Goal: Check status: Check status

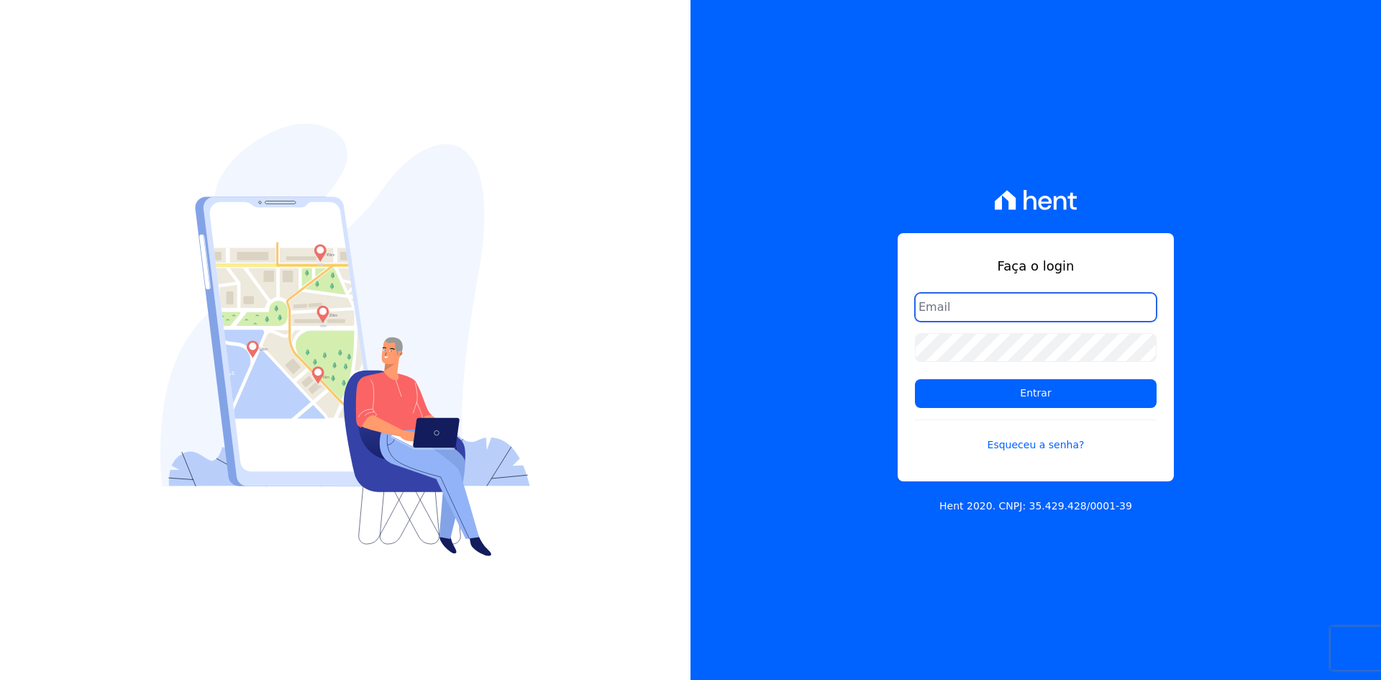
click at [935, 306] on input "email" at bounding box center [1036, 307] width 242 height 29
click at [966, 311] on input "email" at bounding box center [1036, 307] width 242 height 29
type input "sa"
click at [1015, 447] on link "Esqueceu a senha?" at bounding box center [1036, 435] width 242 height 33
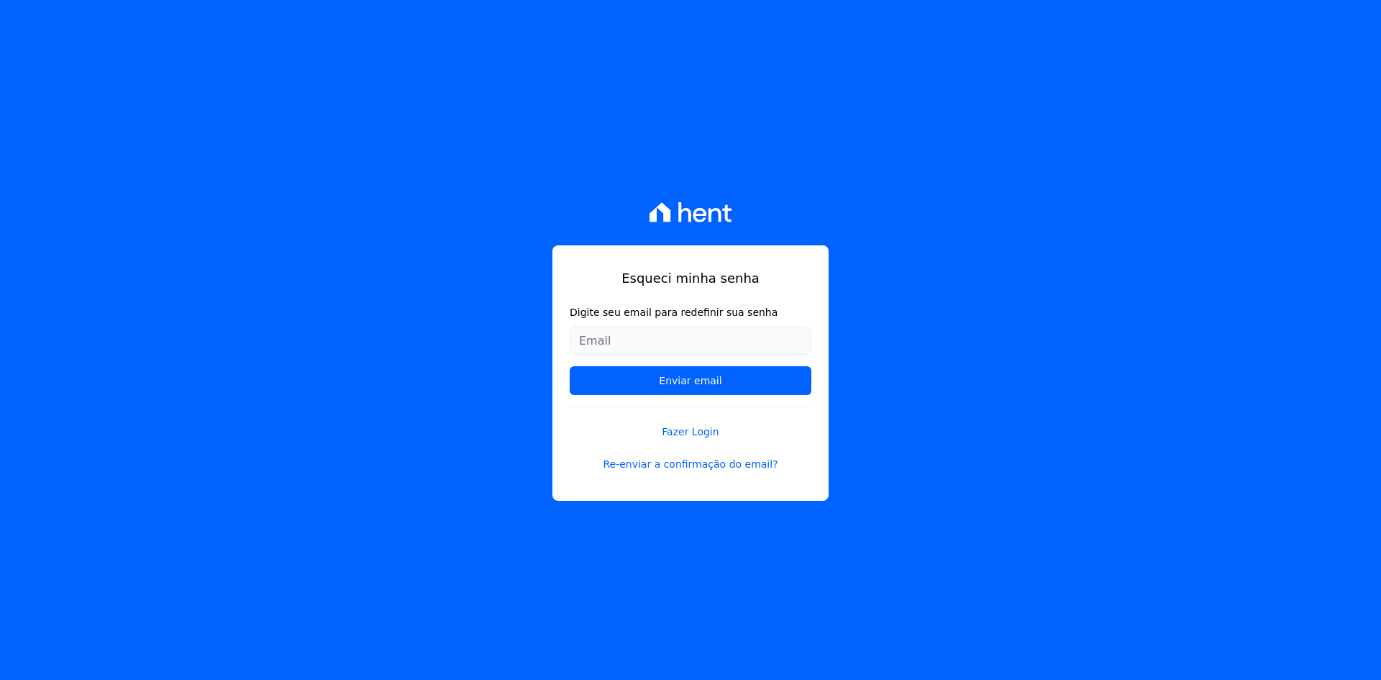
click at [677, 344] on input "Digite seu email para redefinir sua senha" at bounding box center [691, 340] width 242 height 29
type input "[EMAIL_ADDRESS][DOMAIN_NAME]"
click at [673, 375] on input "Enviar email" at bounding box center [691, 380] width 242 height 29
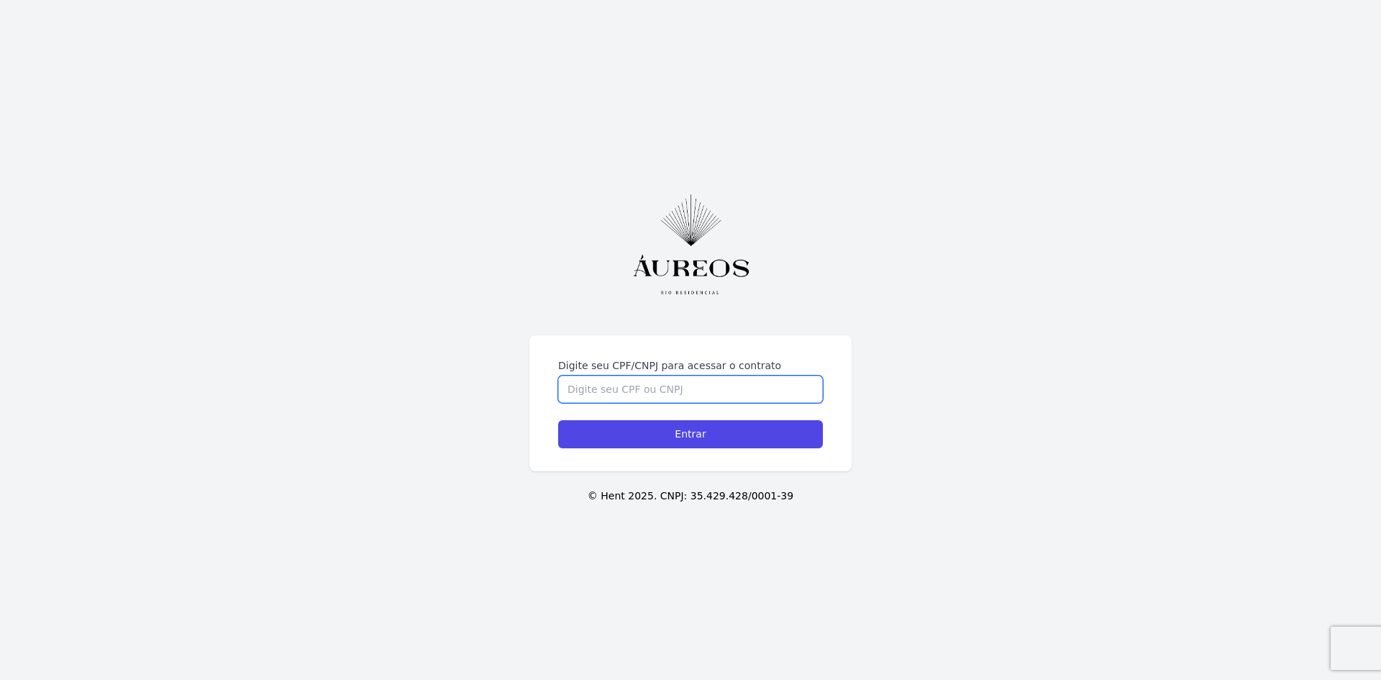
click at [599, 401] on input "Digite seu CPF/CNPJ para acessar o contrato" at bounding box center [690, 388] width 265 height 27
type input "10468238760"
click at [624, 426] on input "Entrar" at bounding box center [690, 434] width 265 height 28
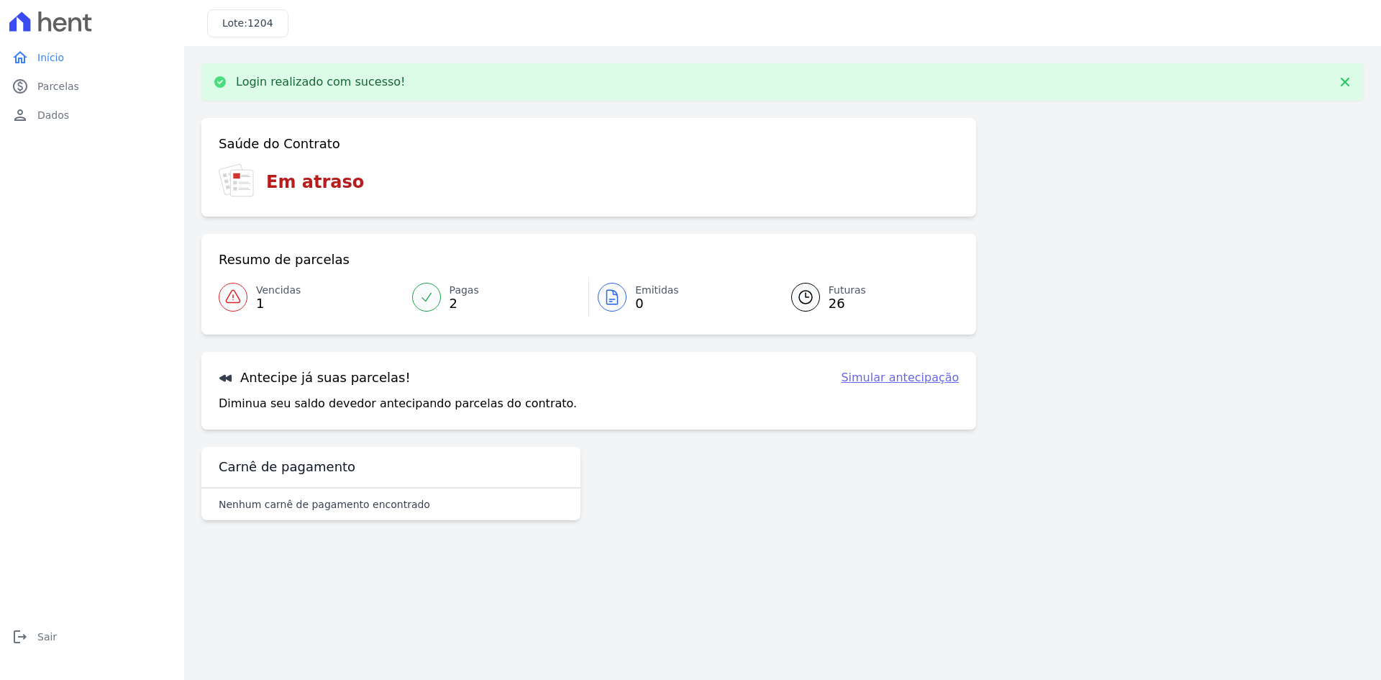
click at [235, 288] on icon at bounding box center [232, 296] width 17 height 17
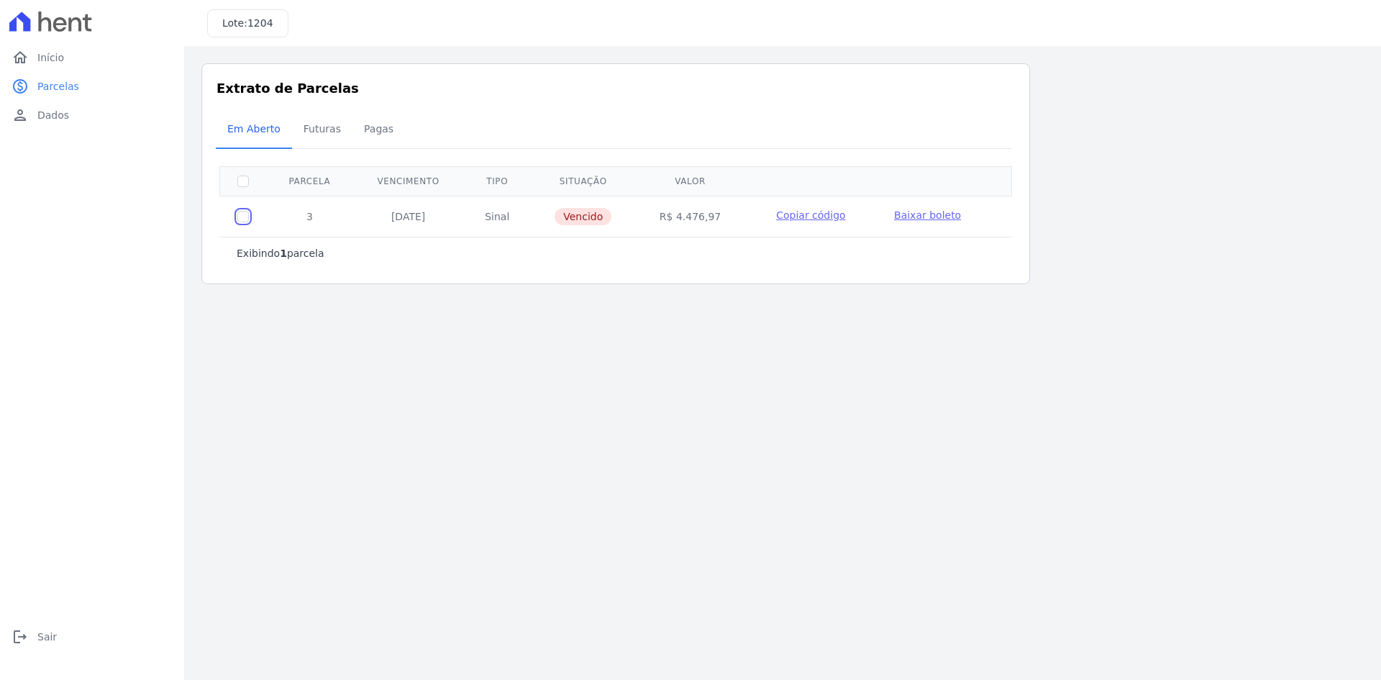
click at [237, 211] on input "checkbox" at bounding box center [243, 217] width 12 height 12
checkbox input "true"
click at [46, 119] on span "Dados" at bounding box center [53, 115] width 32 height 14
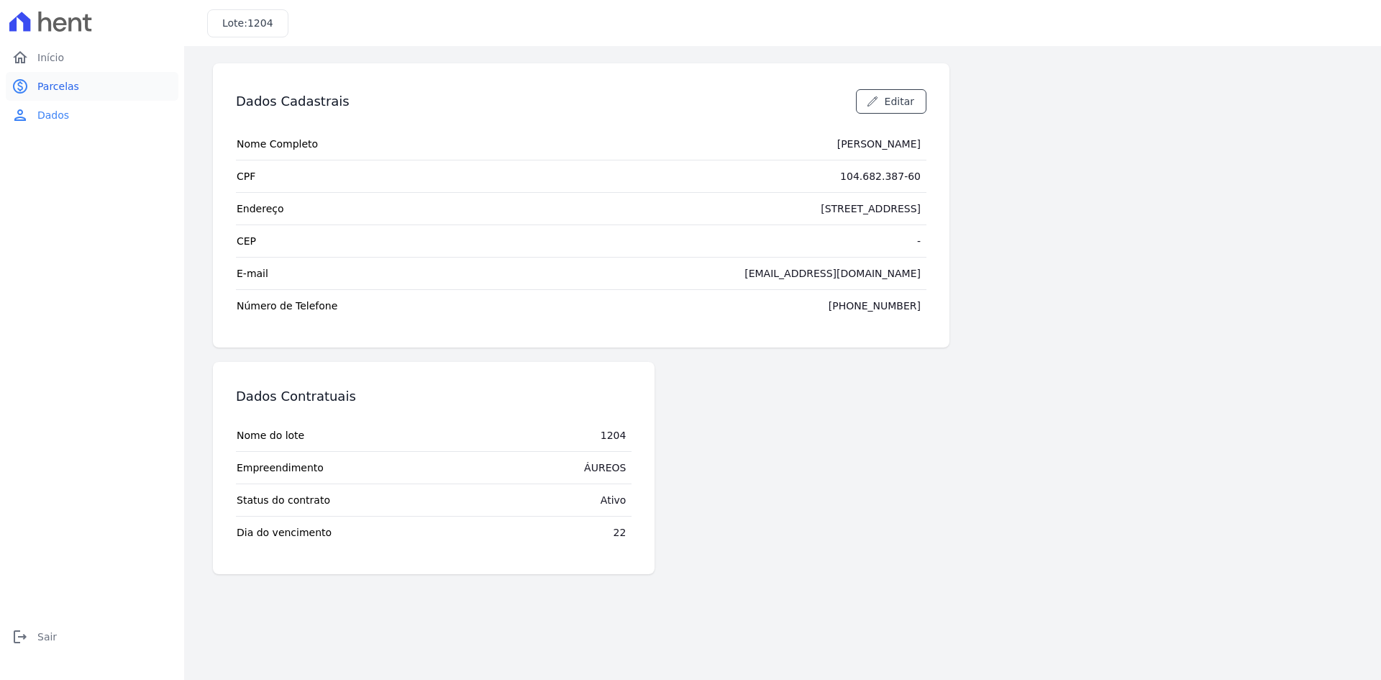
click at [51, 88] on span "Parcelas" at bounding box center [58, 86] width 42 height 14
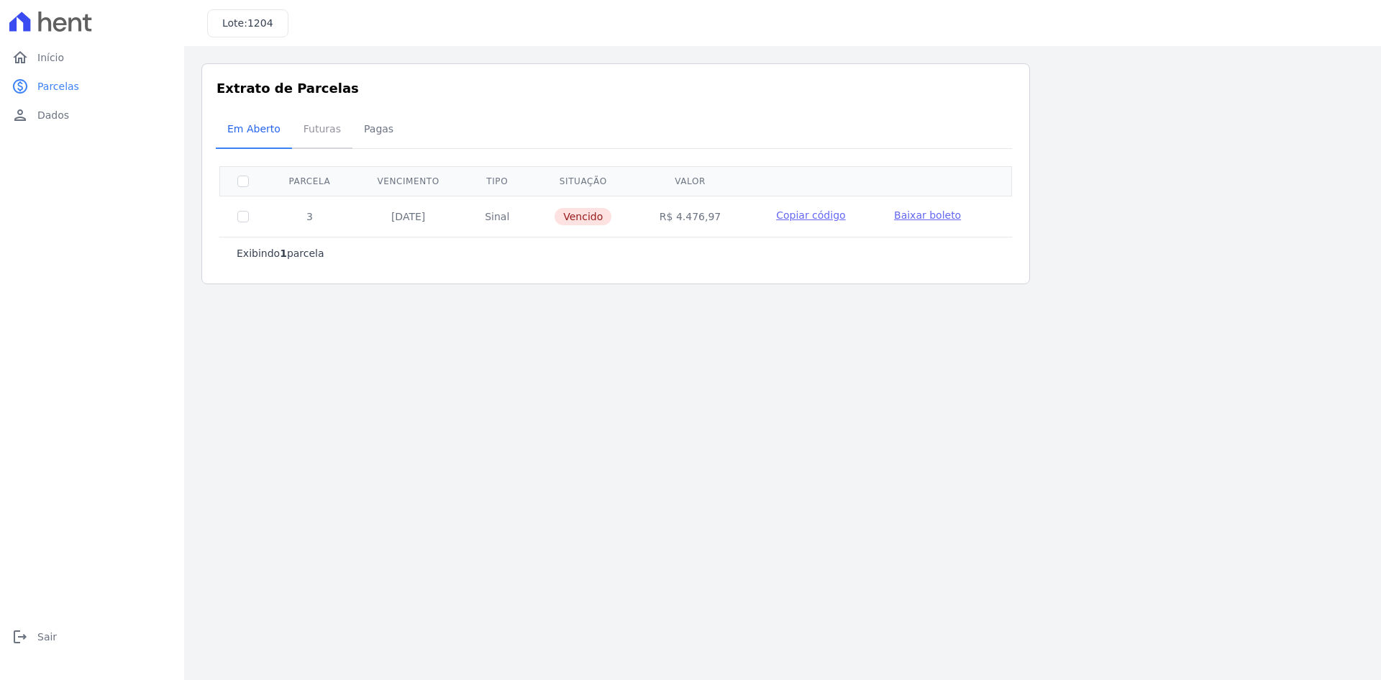
click at [302, 125] on span "Futuras" at bounding box center [322, 128] width 55 height 29
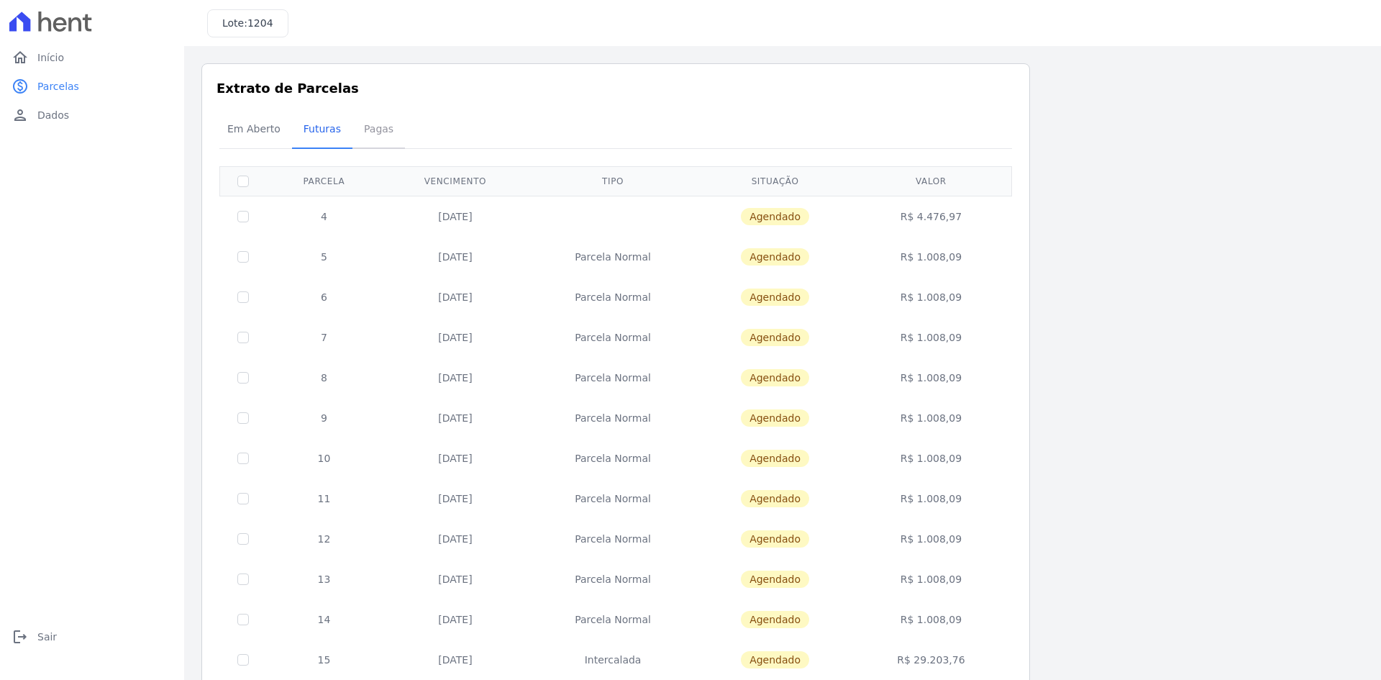
click at [365, 114] on span "Pagas" at bounding box center [378, 128] width 47 height 29
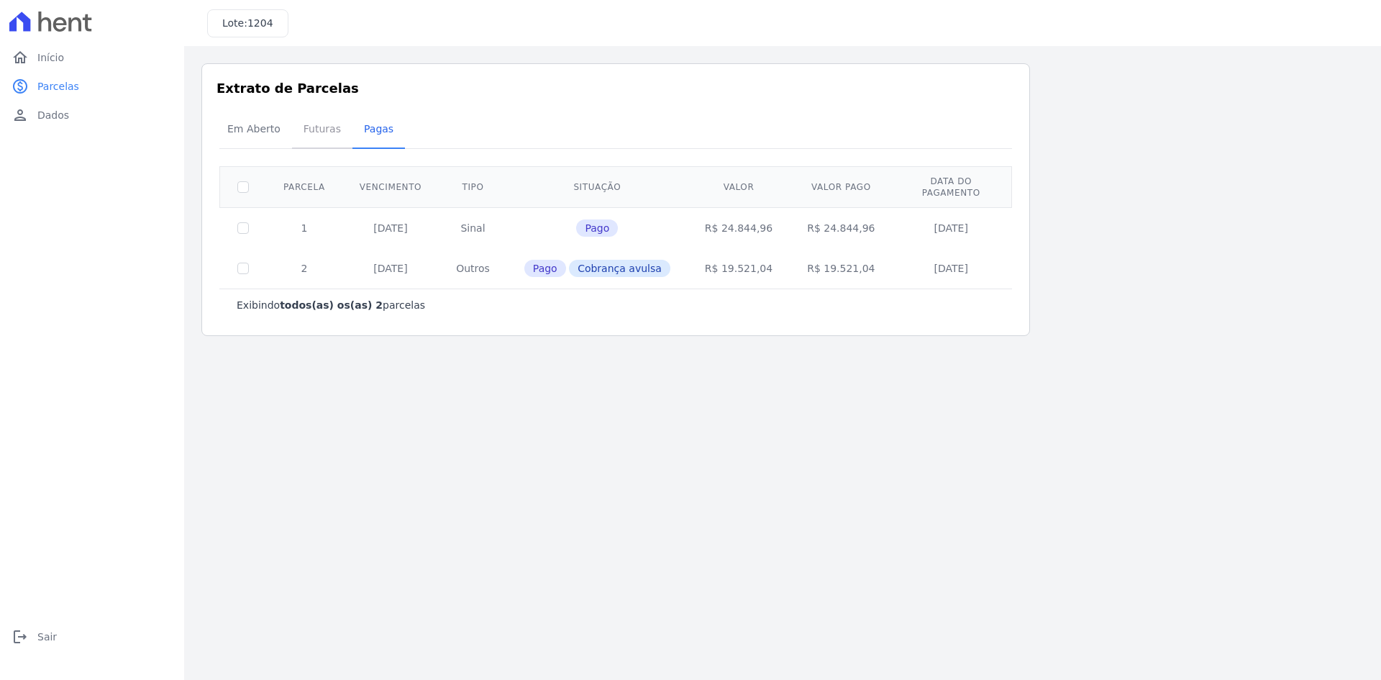
click at [308, 133] on span "Futuras" at bounding box center [322, 128] width 55 height 29
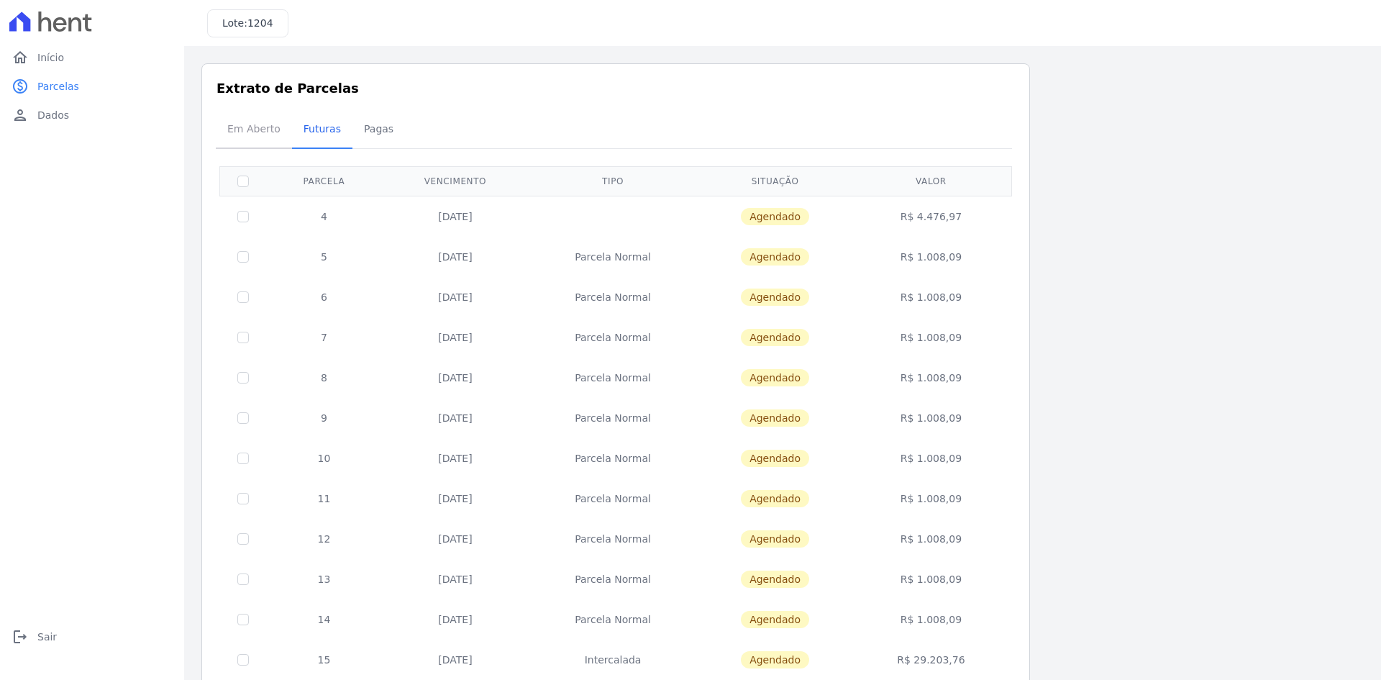
click at [247, 132] on span "Em Aberto" at bounding box center [254, 128] width 70 height 29
